Goal: Transaction & Acquisition: Obtain resource

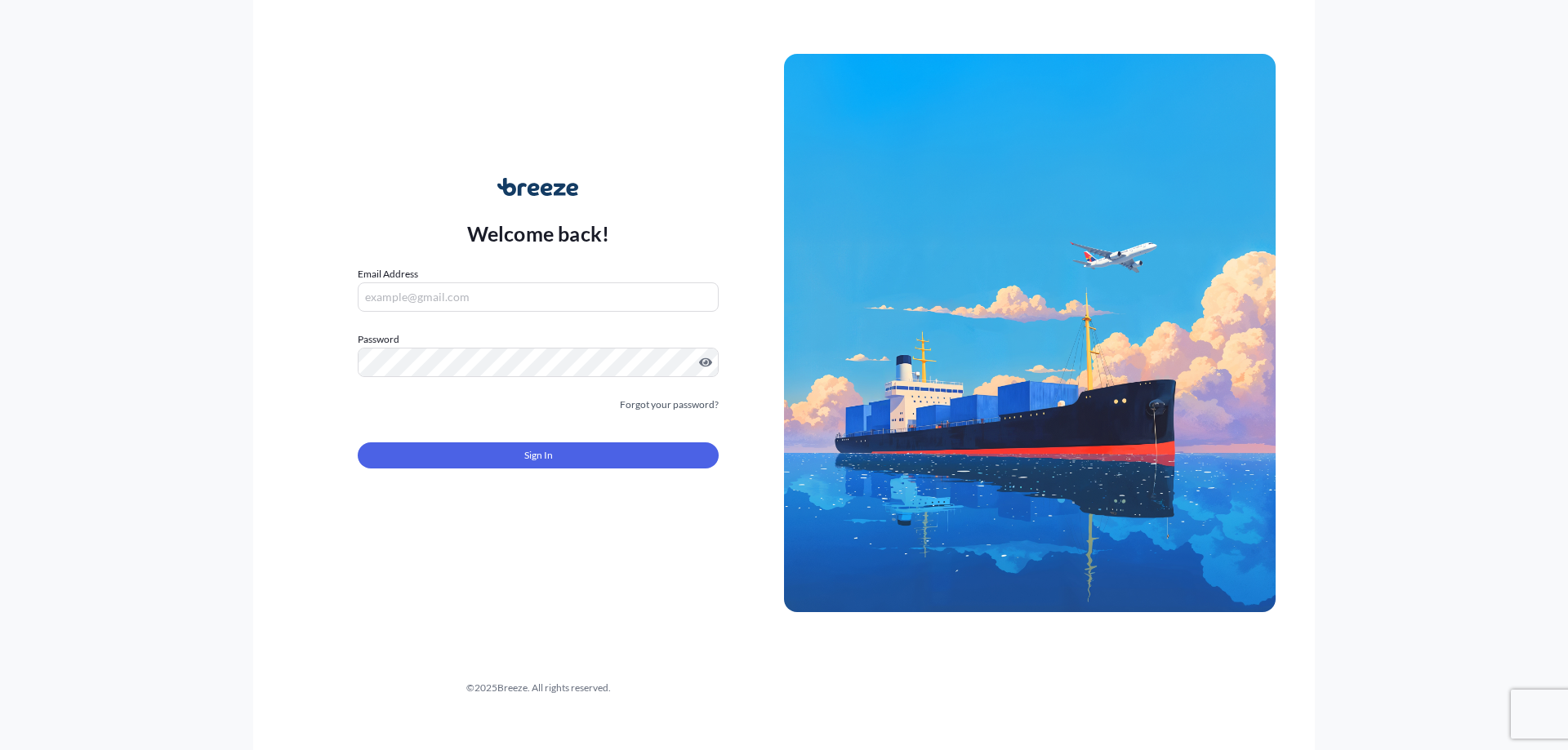
type input "[PERSON_NAME][EMAIL_ADDRESS][PERSON_NAME][DOMAIN_NAME]"
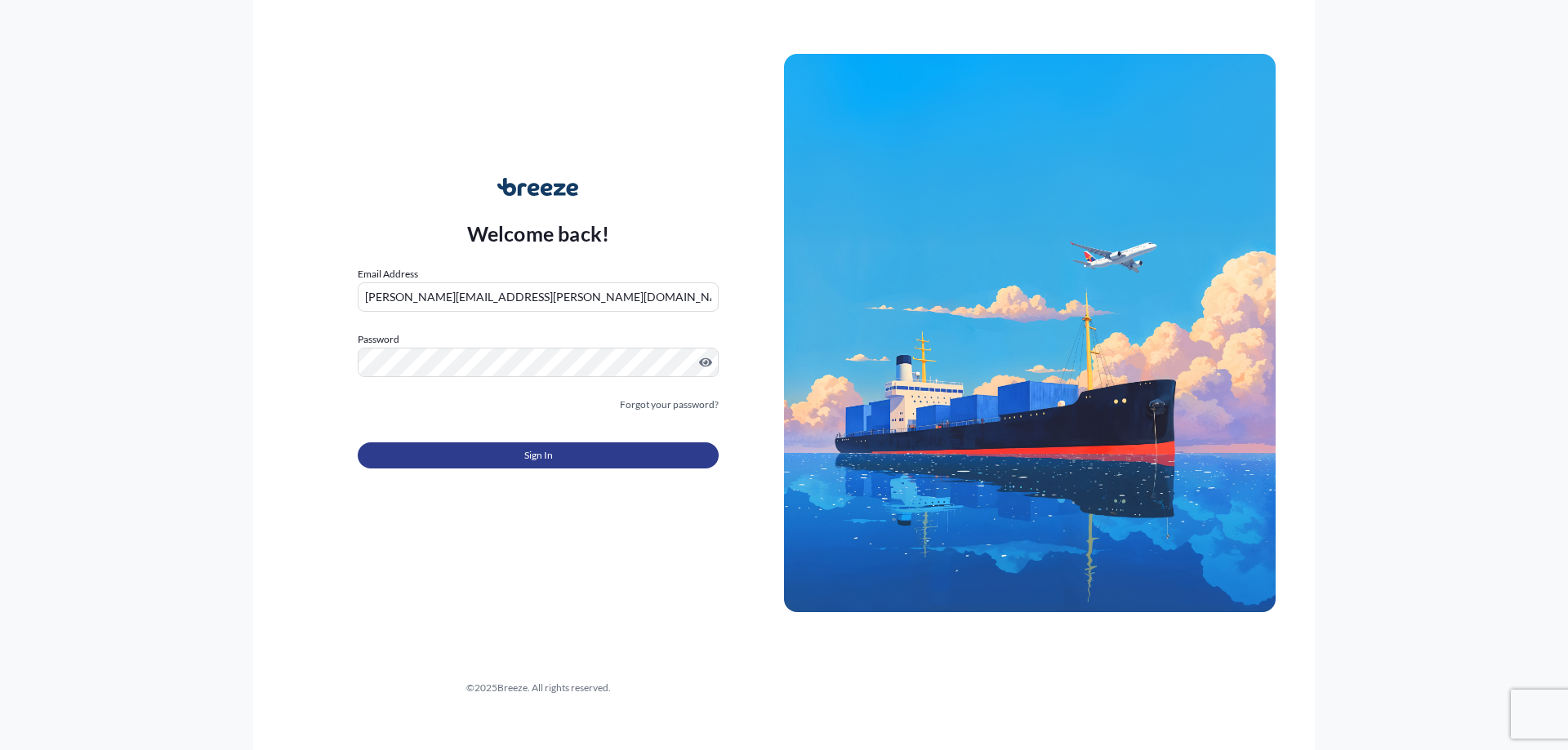
click at [521, 450] on button "Sign In" at bounding box center [538, 455] width 361 height 27
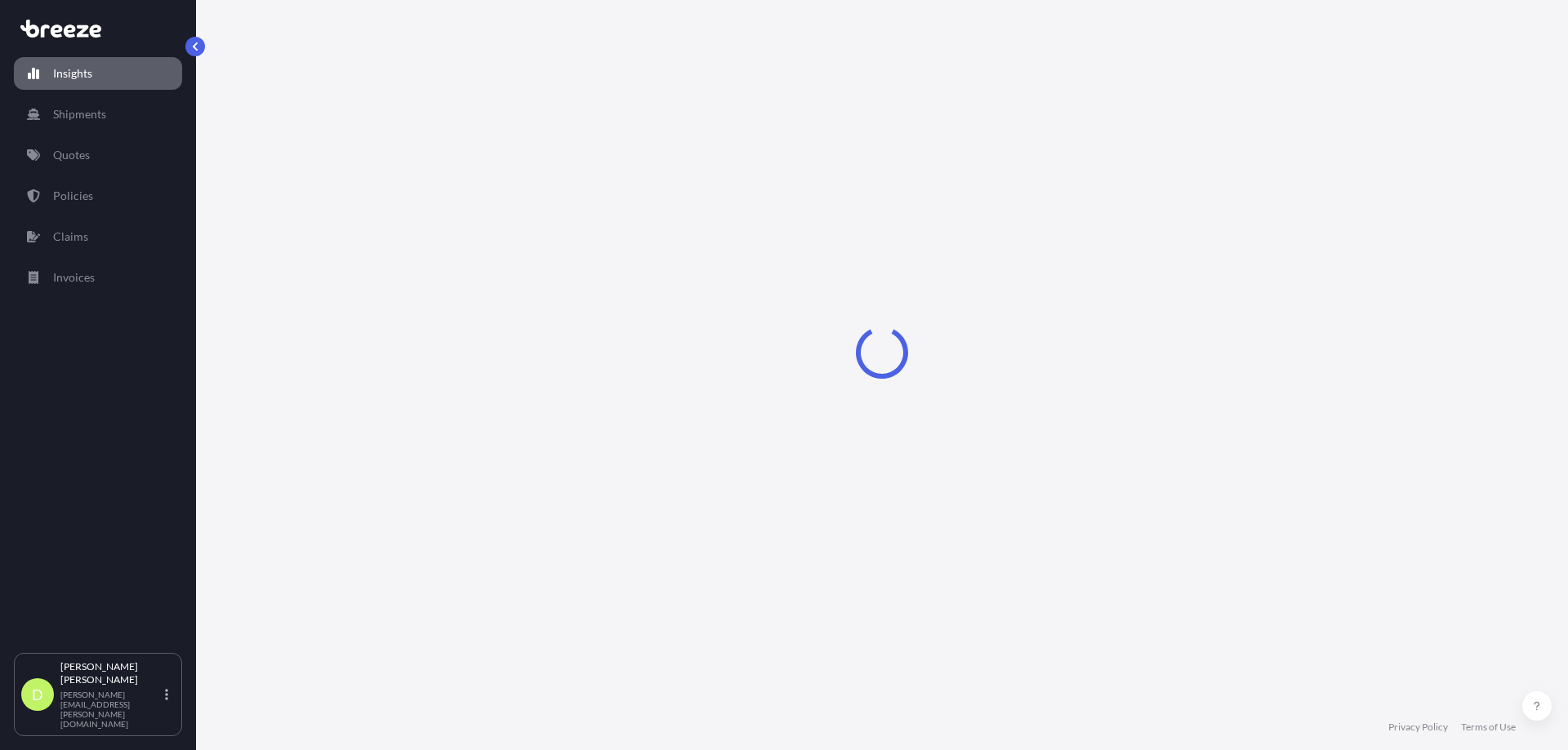
select select "2025"
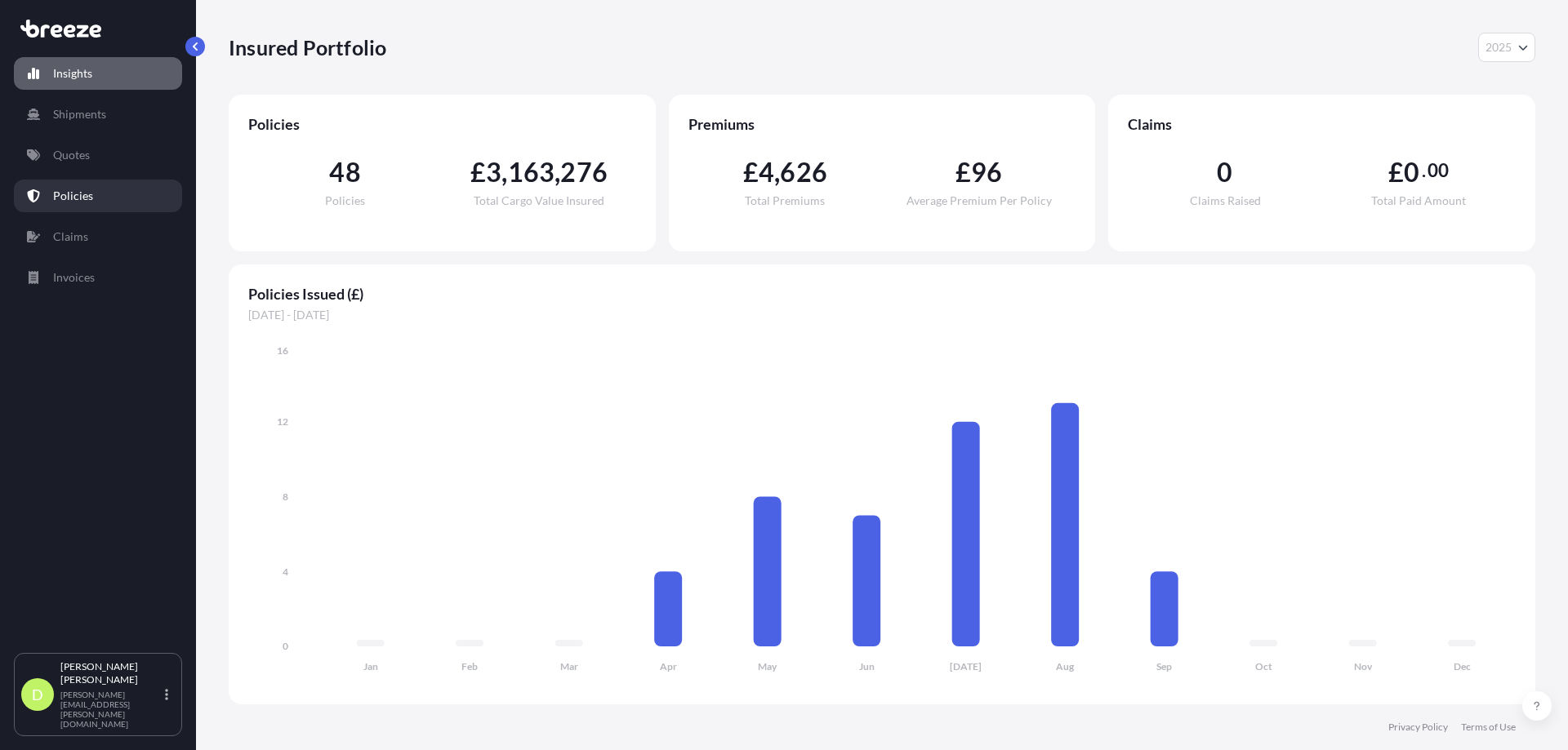
click at [75, 188] on p "Policies" at bounding box center [73, 195] width 40 height 16
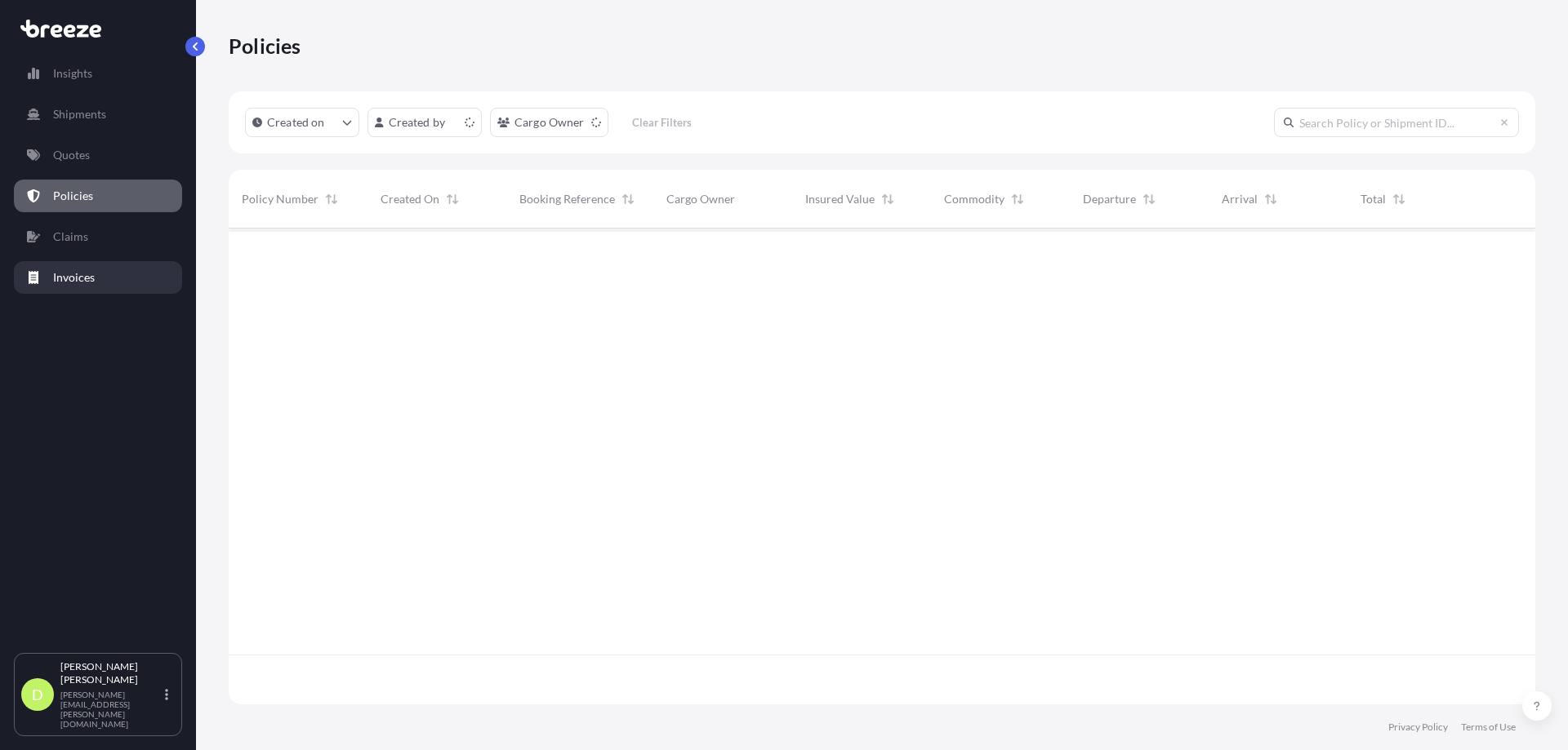
scroll to position [472, 1295]
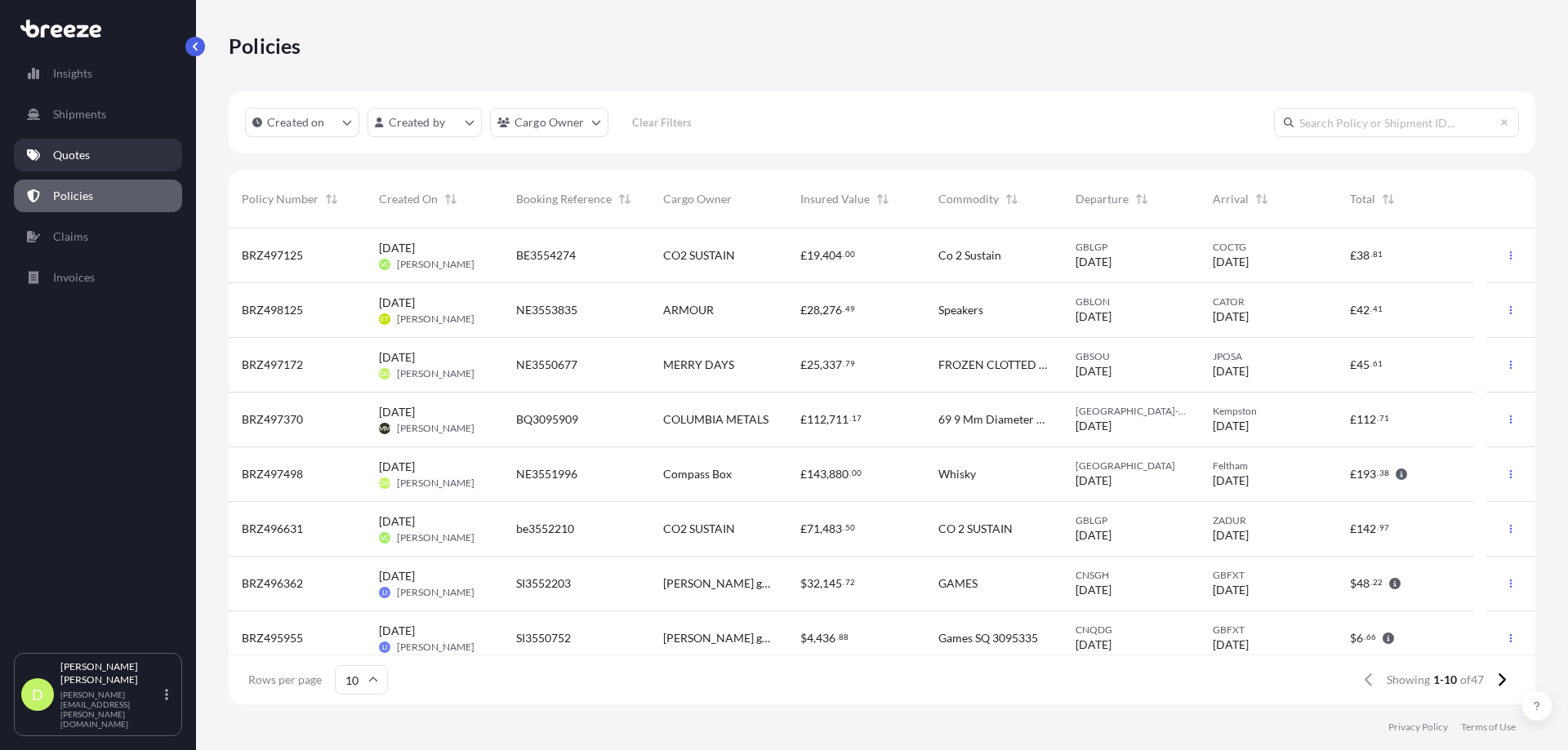
click at [79, 157] on p "Quotes" at bounding box center [72, 155] width 37 height 16
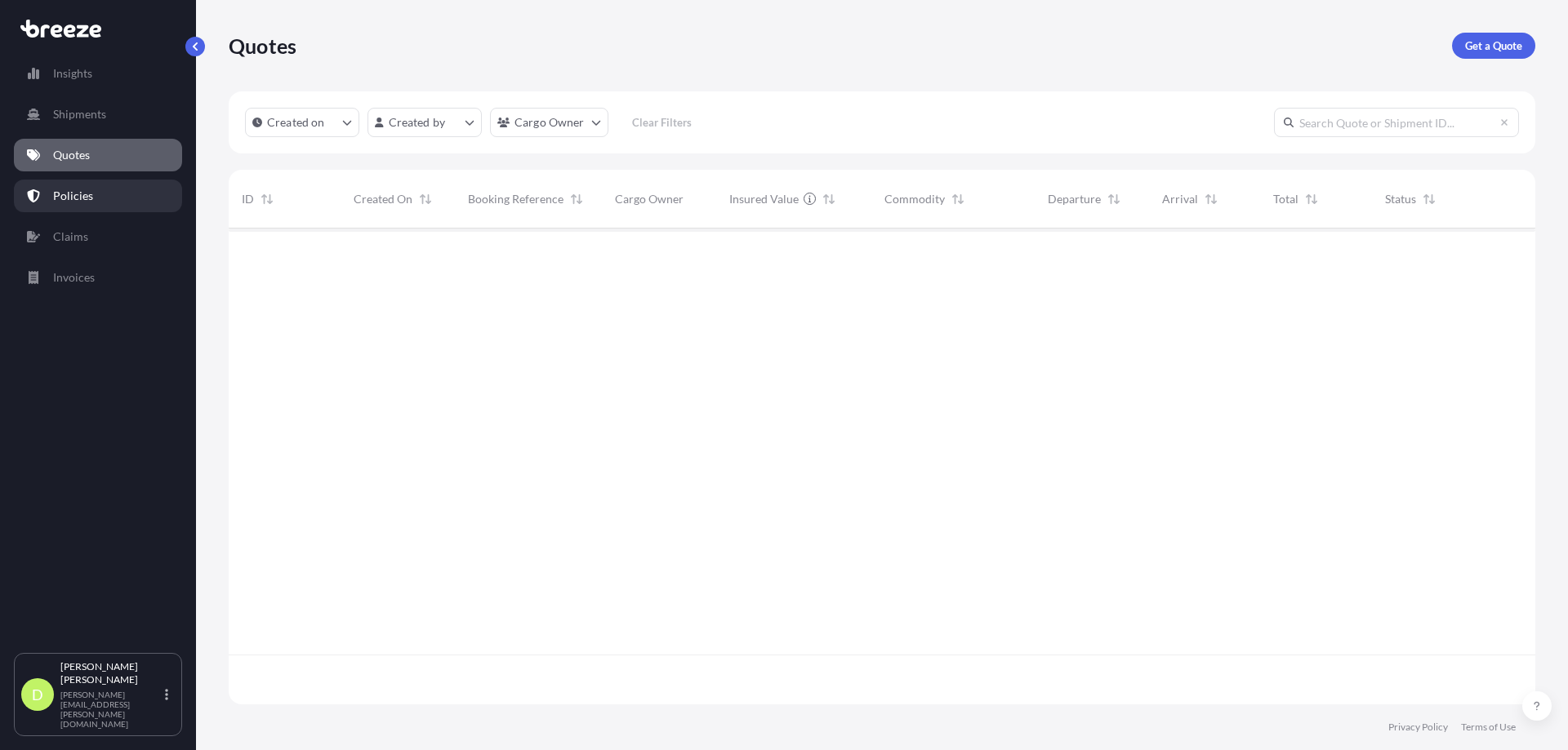
scroll to position [472, 1295]
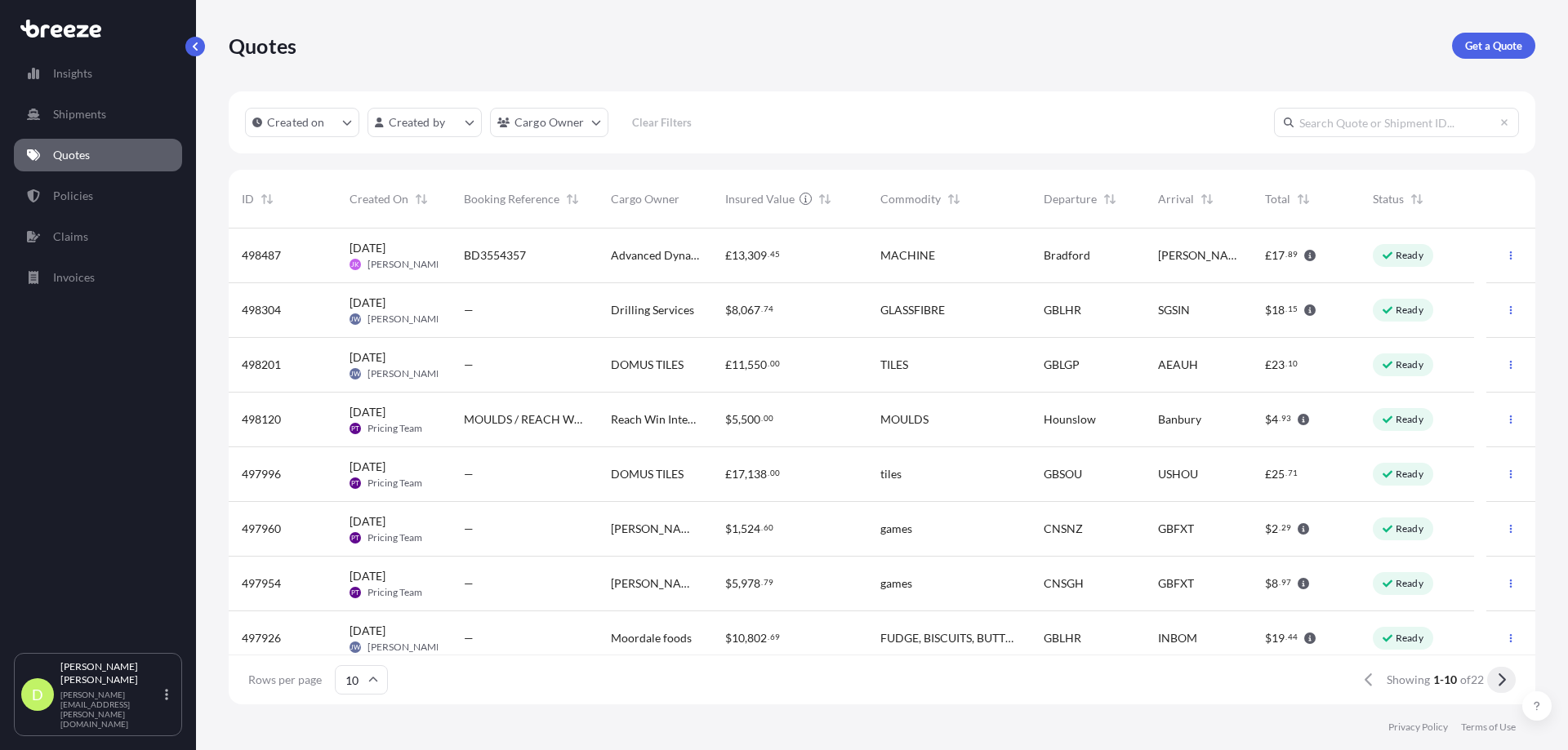
click at [1499, 680] on icon at bounding box center [1502, 679] width 9 height 15
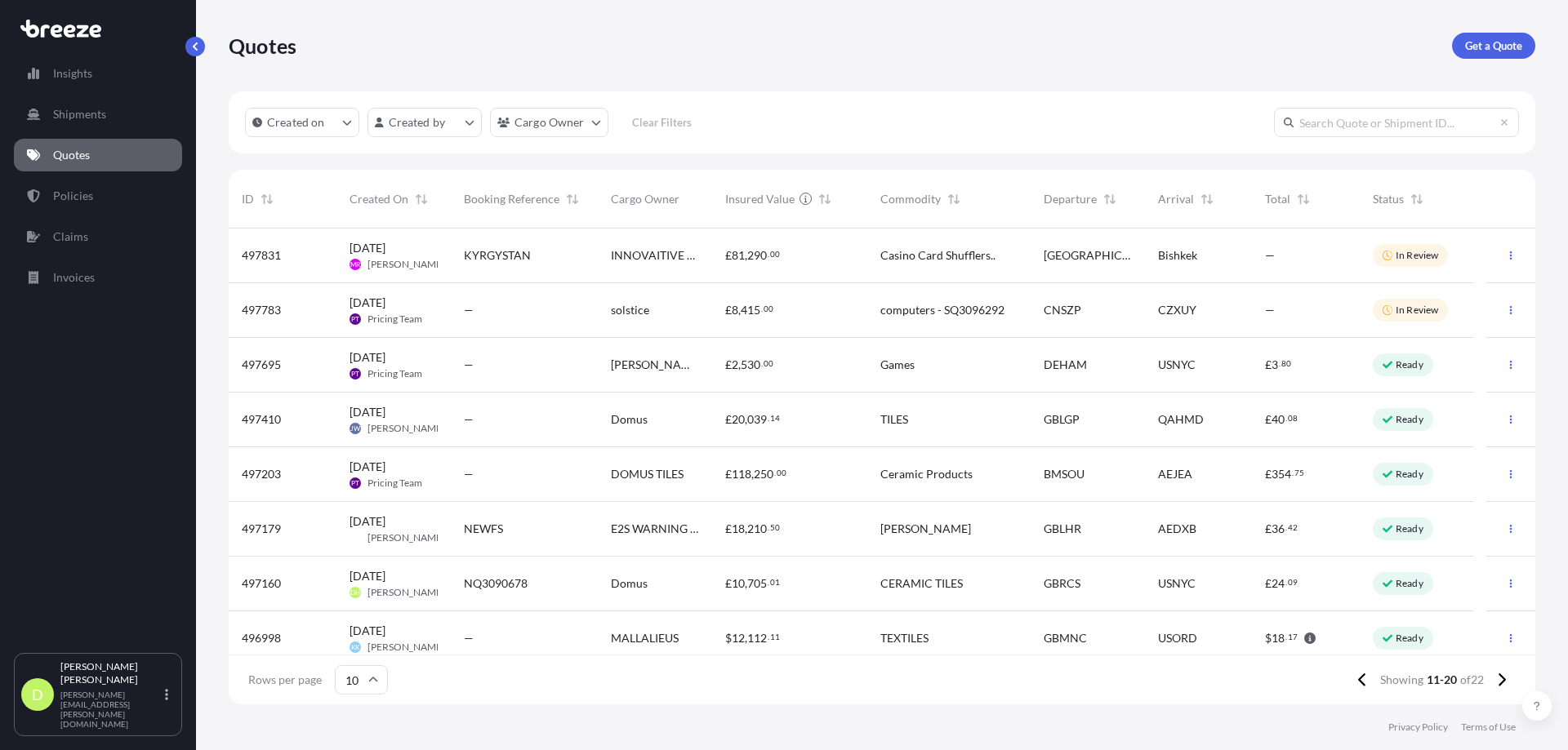
click at [885, 588] on span "CERAMIC TILES" at bounding box center [921, 584] width 82 height 16
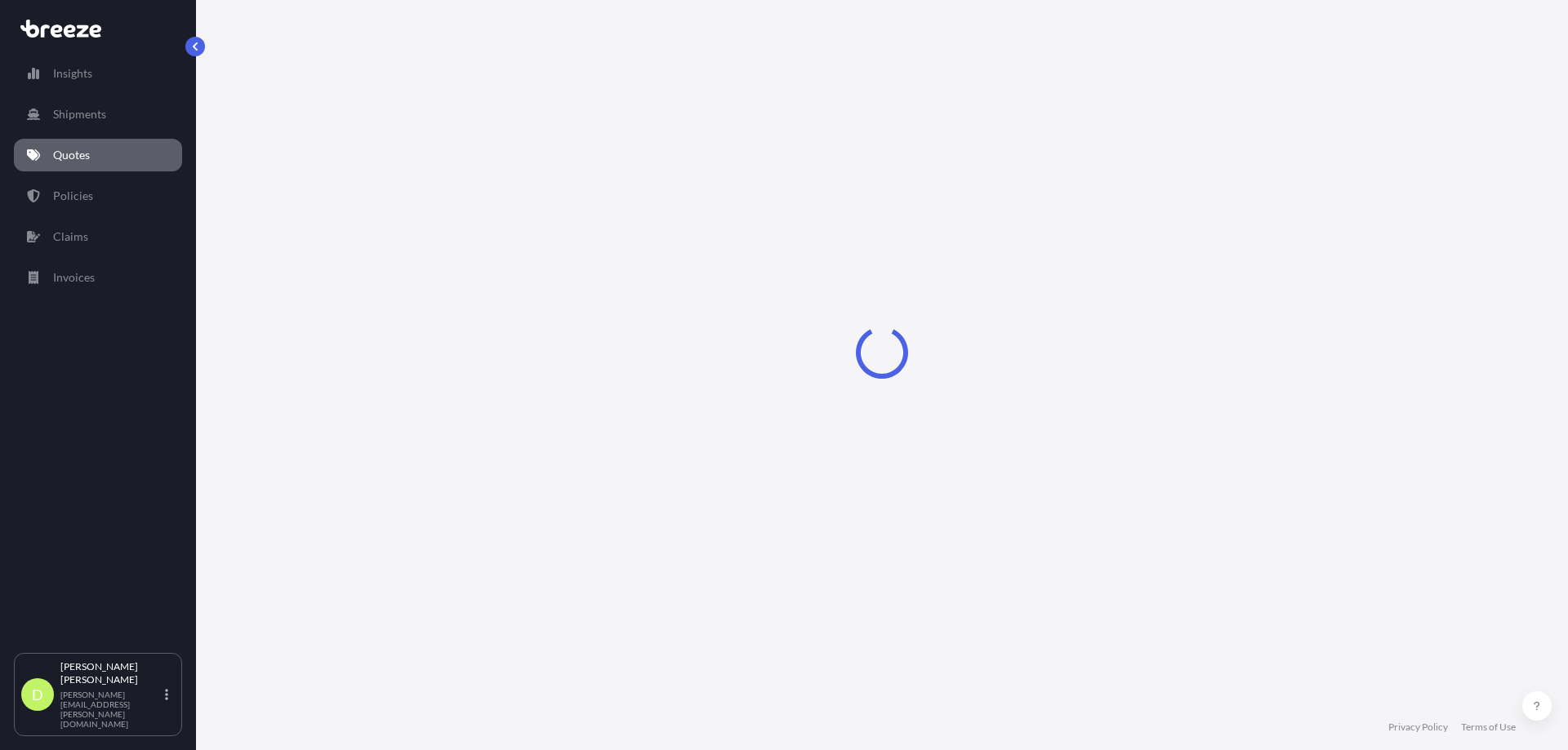
select select "Sea"
select select "Road"
select select "1"
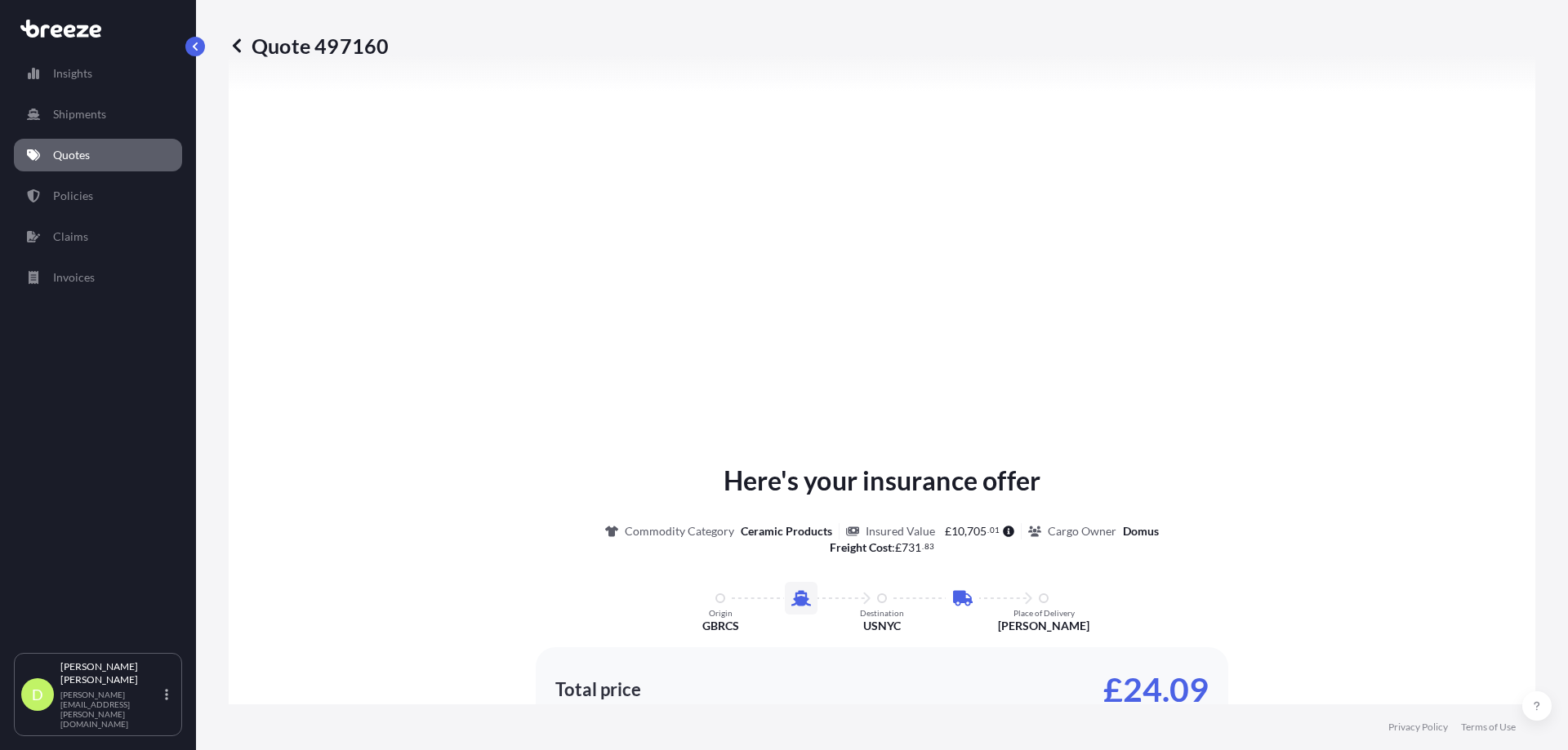
scroll to position [1971, 0]
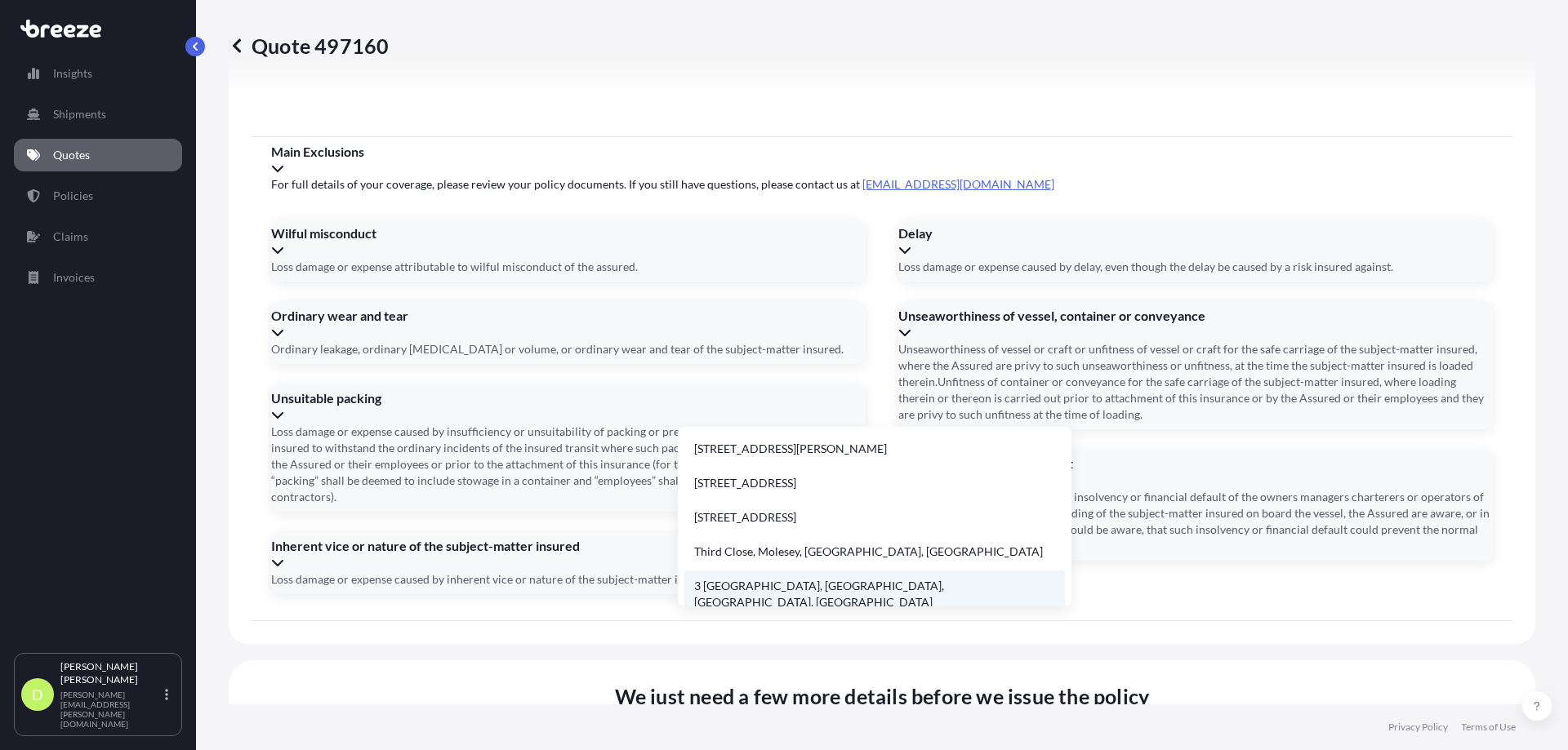
click at [757, 586] on li "3 [GEOGRAPHIC_DATA], [GEOGRAPHIC_DATA], [GEOGRAPHIC_DATA], [GEOGRAPHIC_DATA]" at bounding box center [874, 594] width 380 height 48
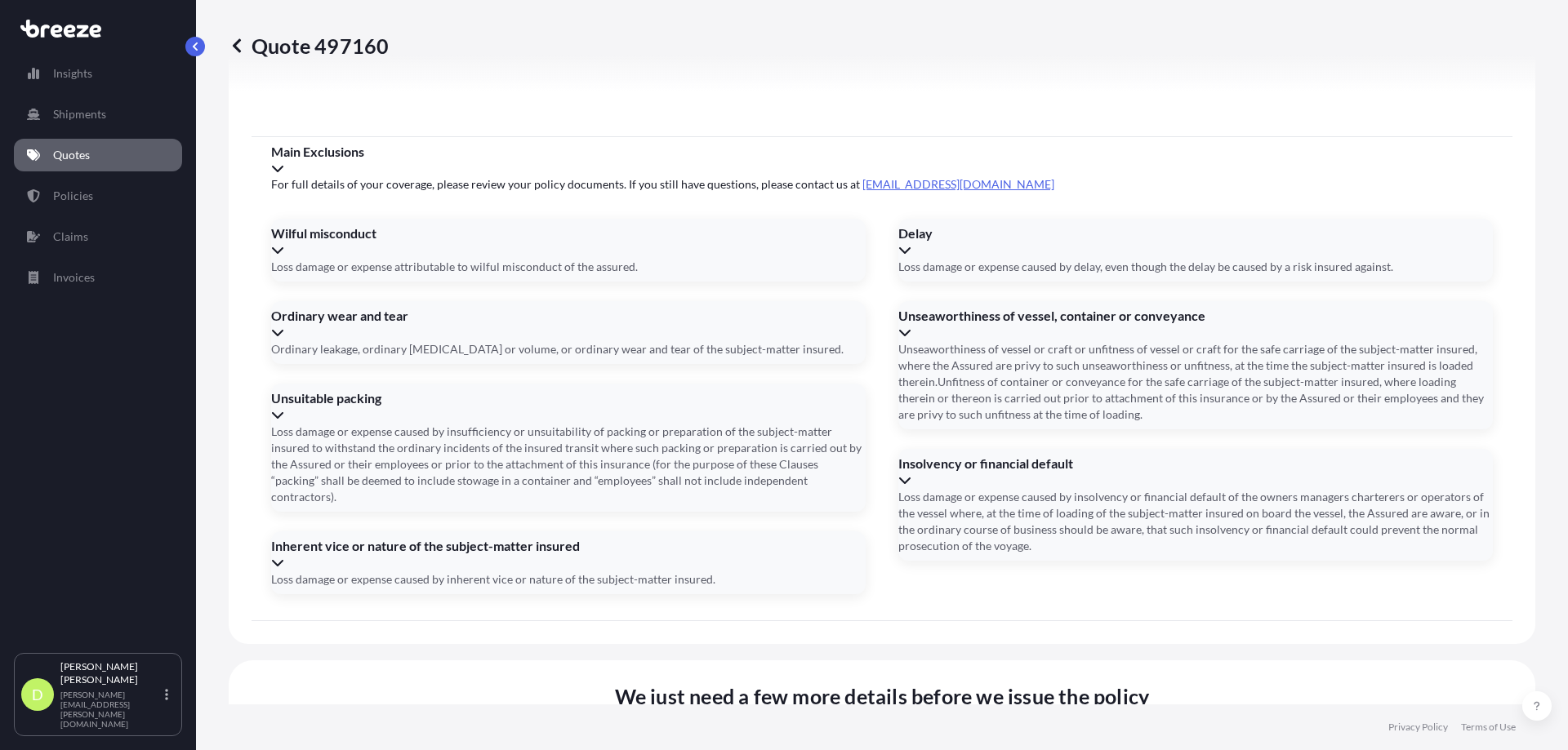
type input "[STREET_ADDRESS]"
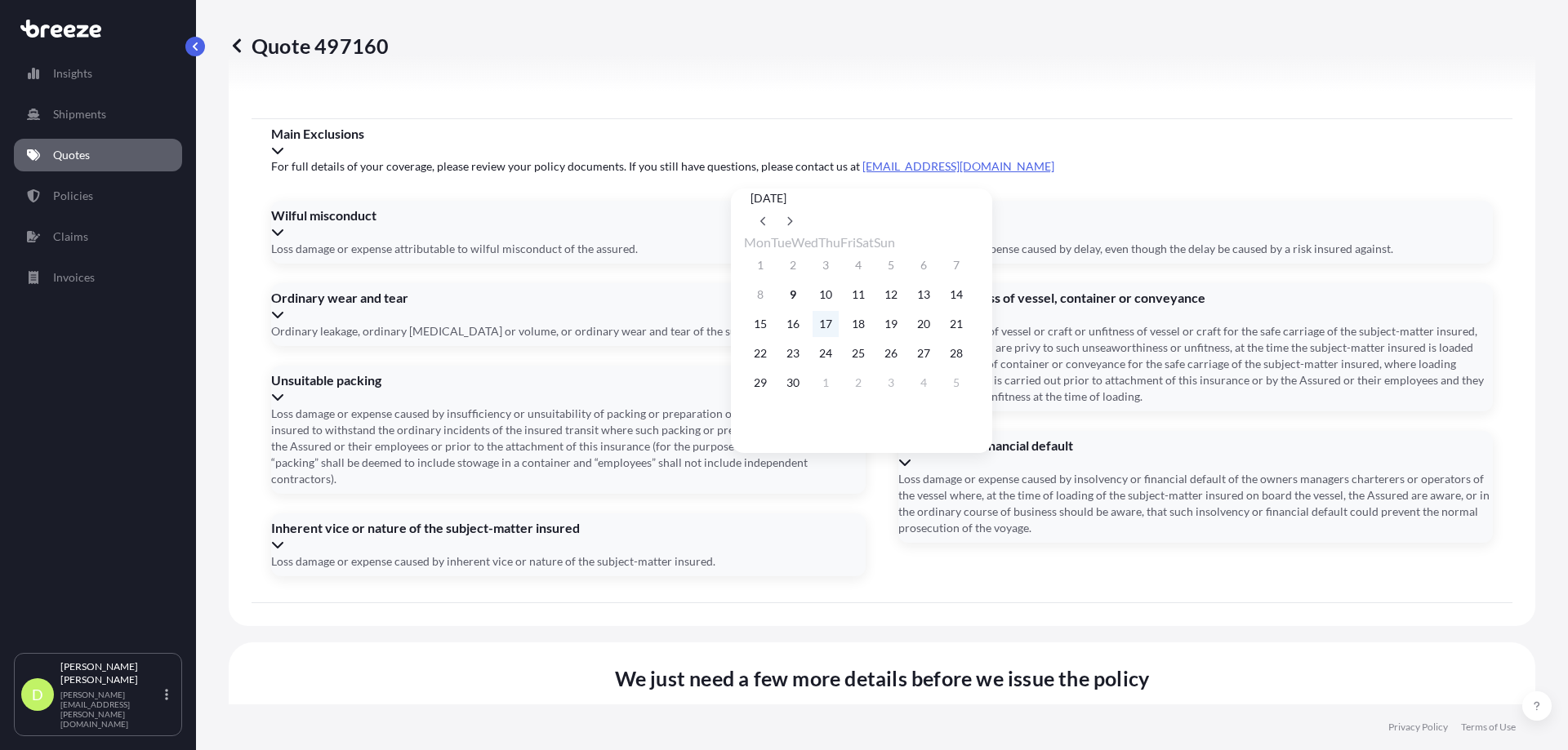
click at [839, 331] on button "17" at bounding box center [826, 325] width 27 height 27
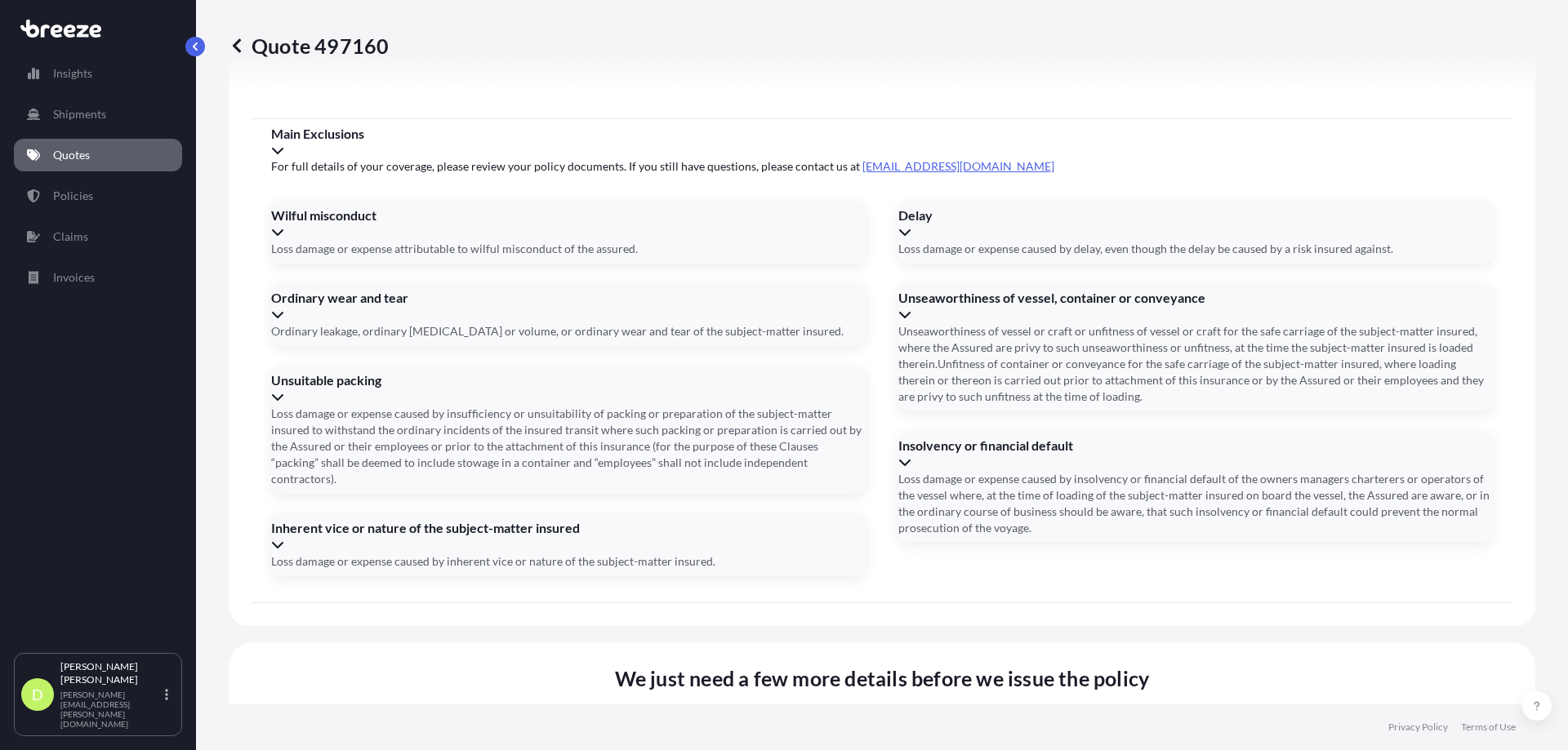
type input "[DATE]"
type input "ACLU9799833"
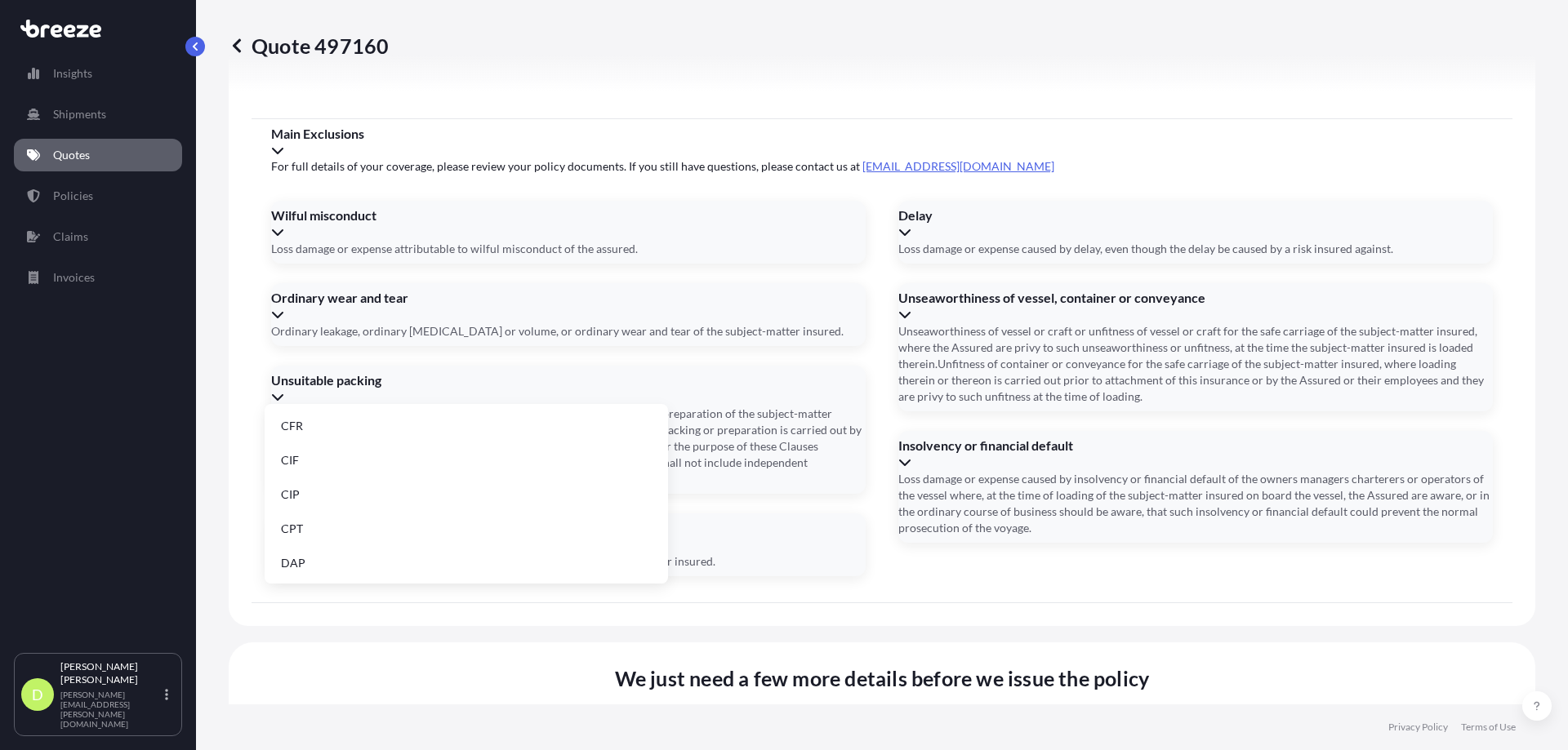
click at [334, 567] on li "DAP" at bounding box center [465, 562] width 390 height 31
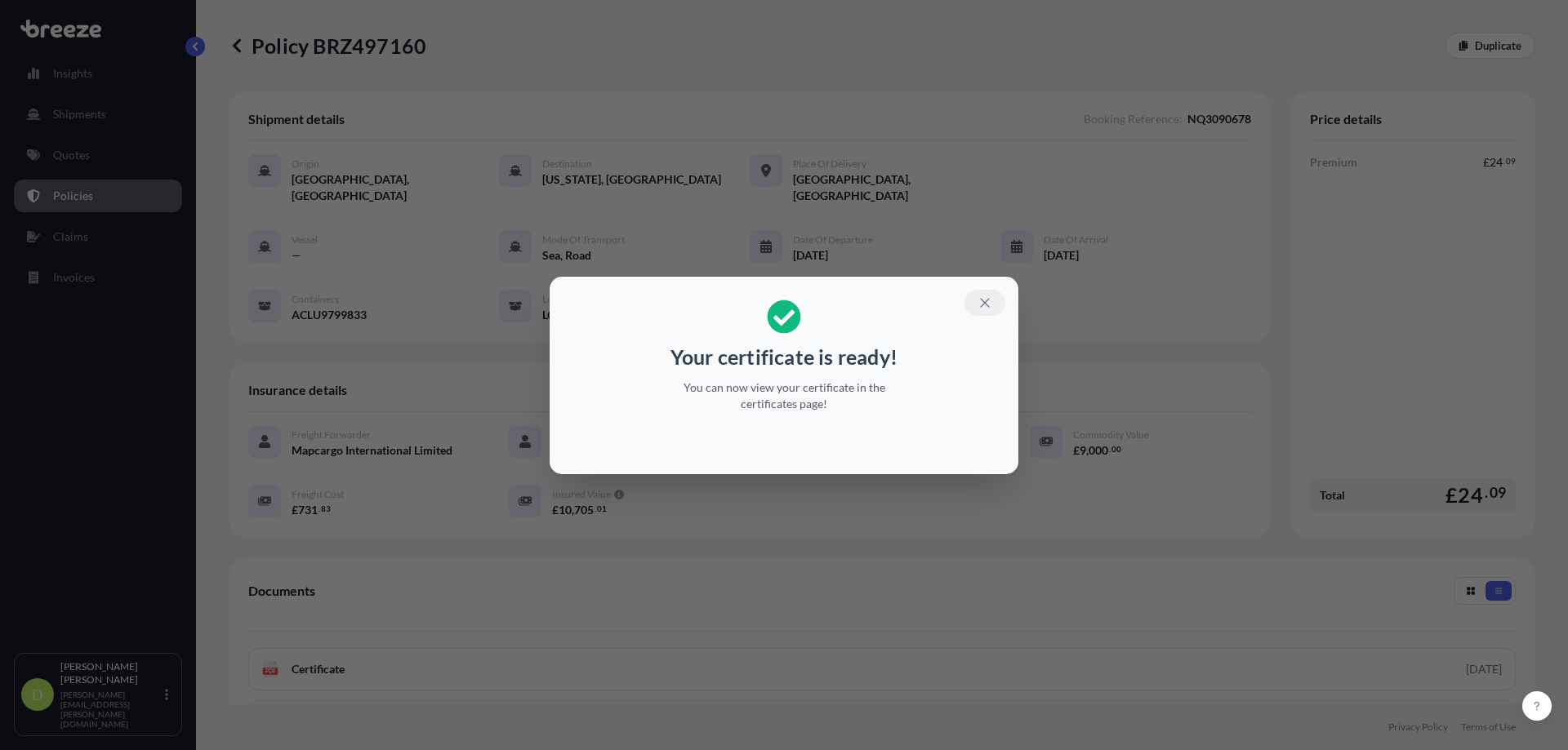
click at [987, 303] on icon "button" at bounding box center [984, 302] width 9 height 9
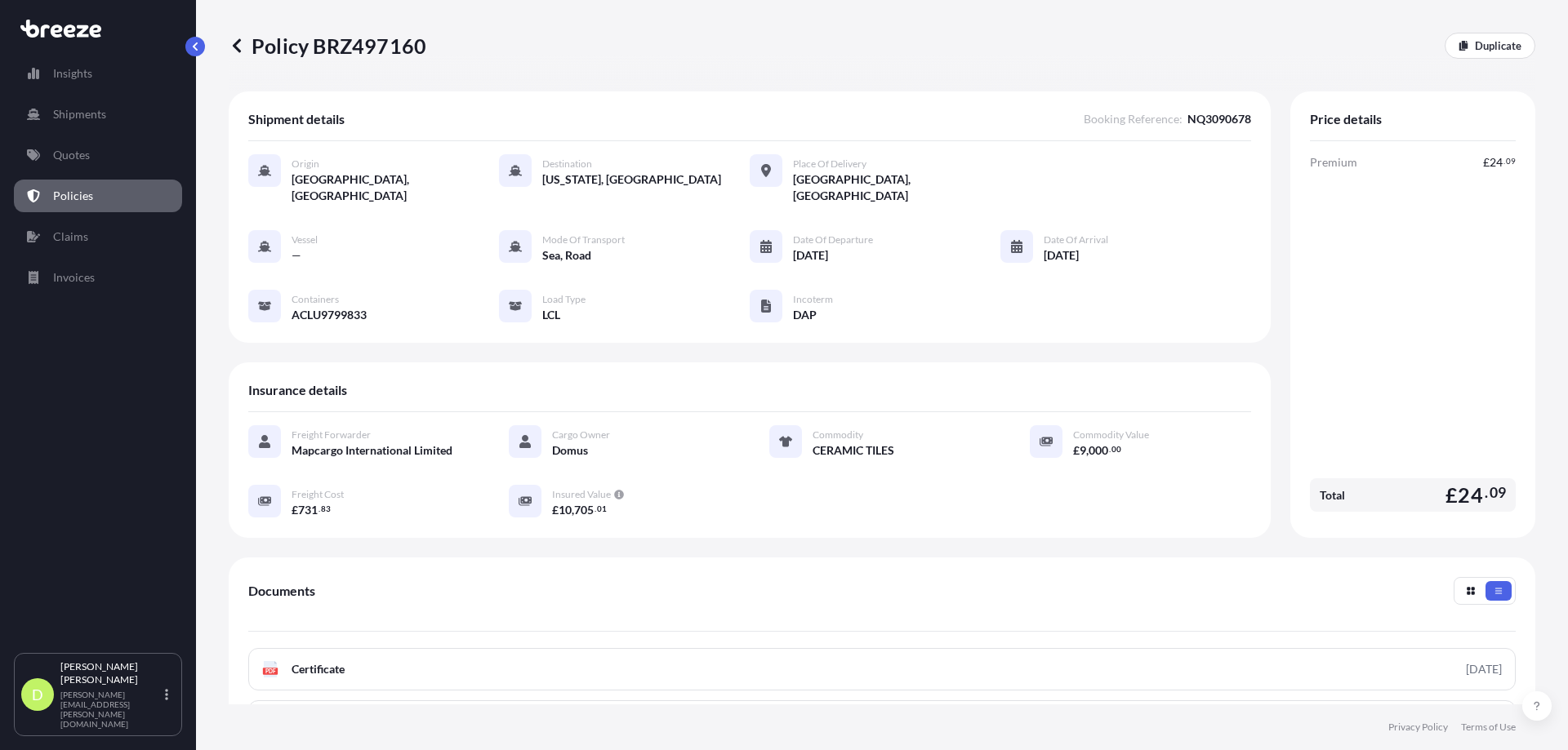
scroll to position [216, 0]
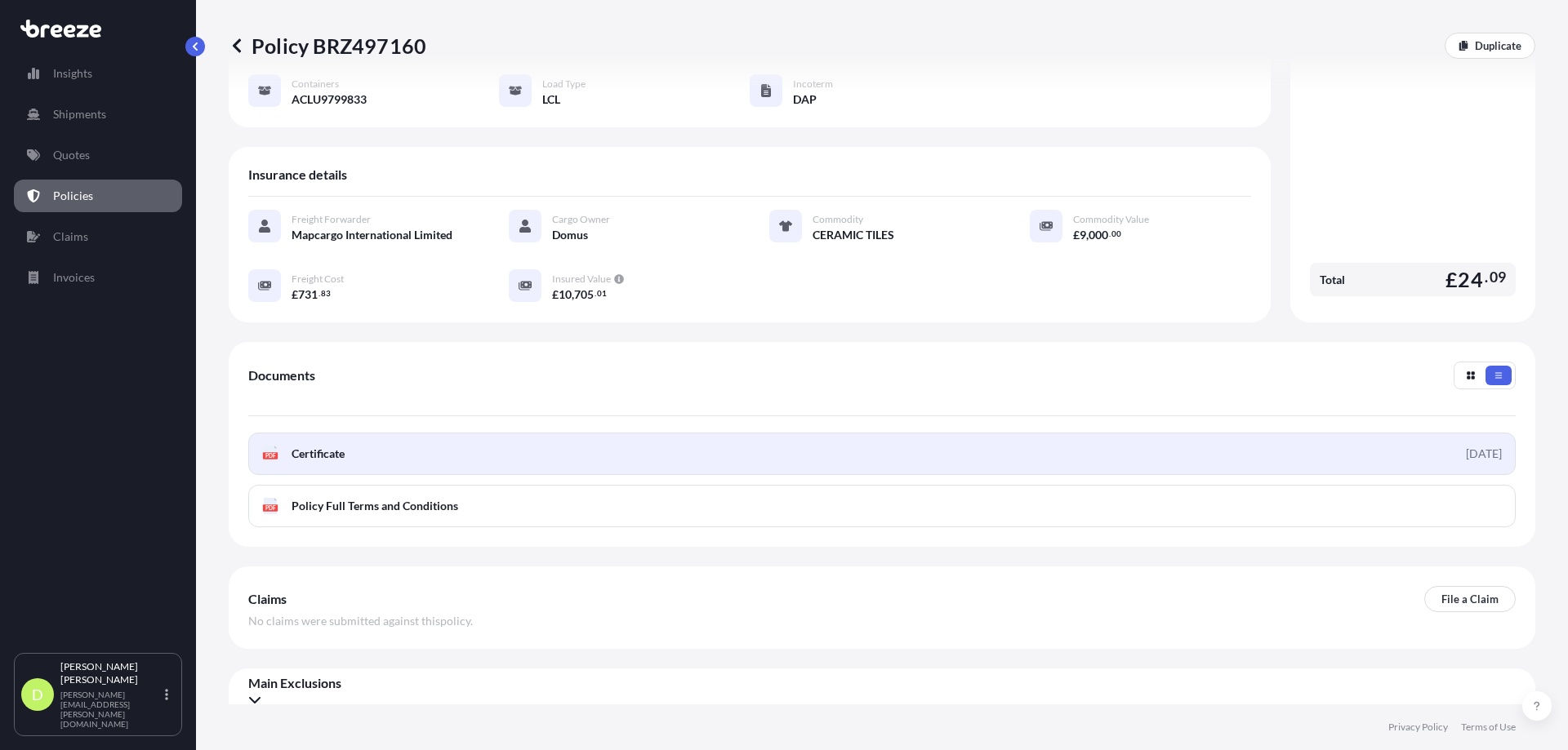
click at [318, 446] on span "Certificate" at bounding box center [318, 454] width 53 height 16
